Goal: Navigation & Orientation: Understand site structure

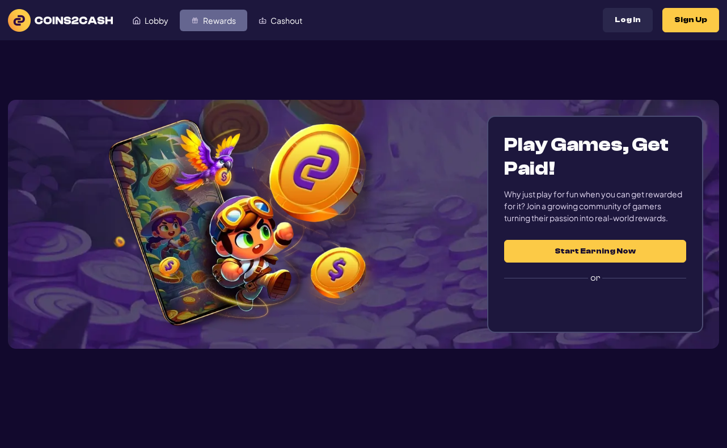
click at [218, 23] on span "Rewards" at bounding box center [219, 20] width 33 height 8
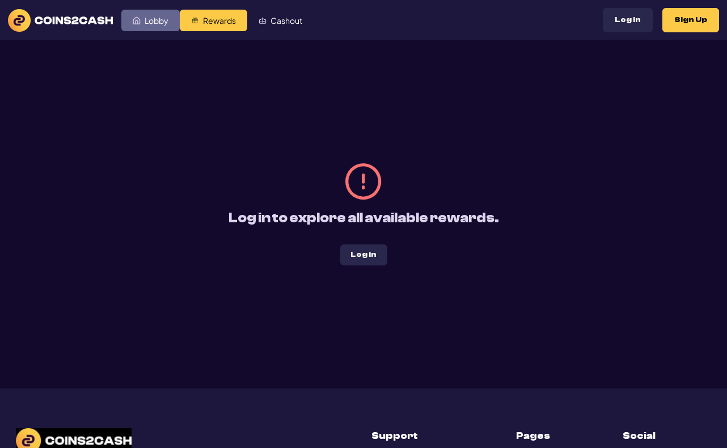
click at [160, 12] on link "Lobby" at bounding box center [150, 21] width 58 height 22
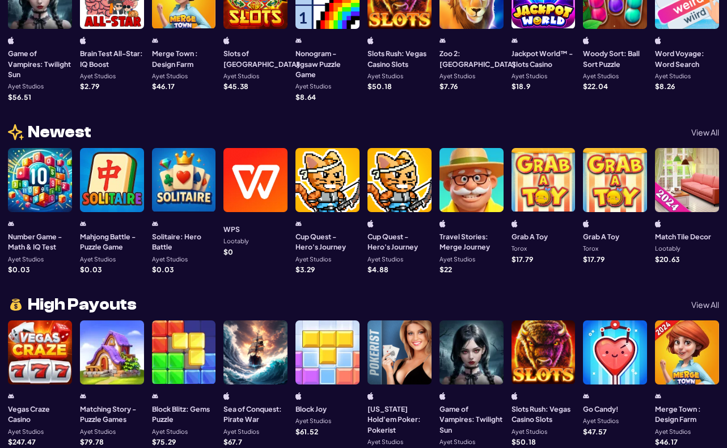
scroll to position [113, 0]
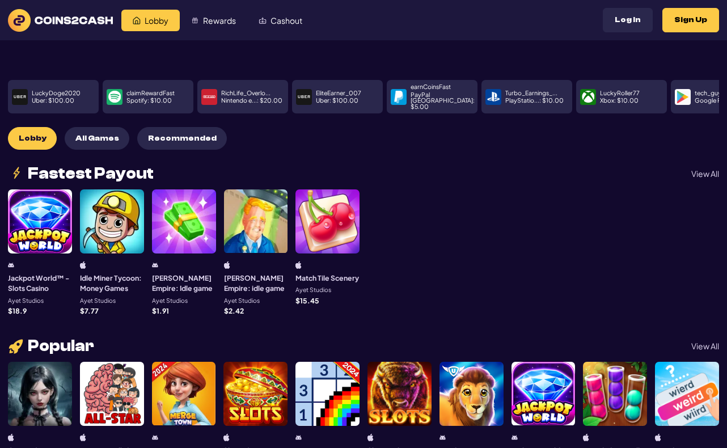
click at [58, 16] on img at bounding box center [60, 20] width 105 height 23
